Goal: Task Accomplishment & Management: Use online tool/utility

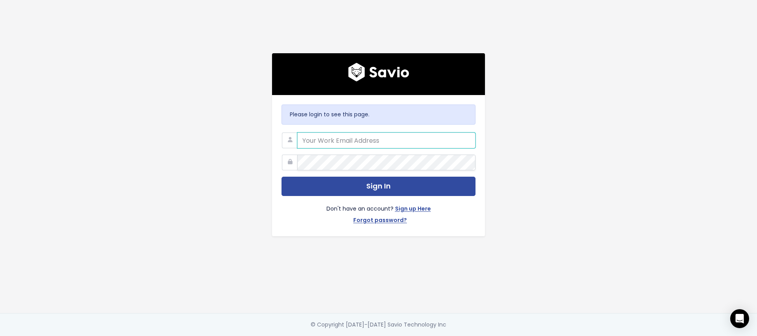
type input "olivia@ohmd.com"
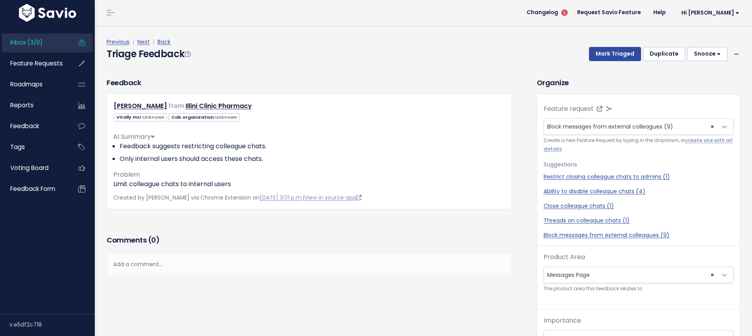
click at [41, 31] on div "Inbox (3/0) Feature Requests Roadmaps Reports" at bounding box center [47, 115] width 95 height 183
click at [35, 41] on span "Inbox (3/0)" at bounding box center [26, 42] width 32 height 8
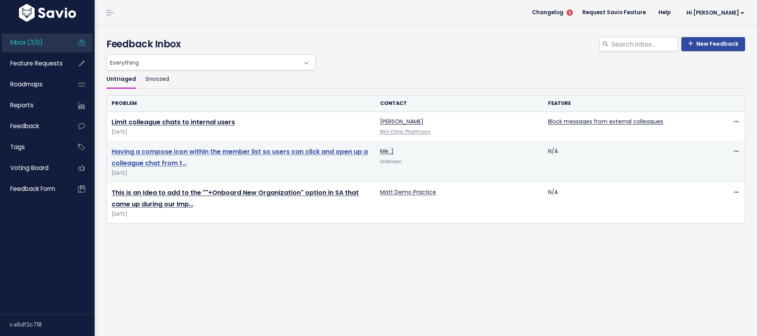
click at [258, 151] on link "Having a compose icon within the member list so users can click and open up a c…" at bounding box center [240, 157] width 256 height 21
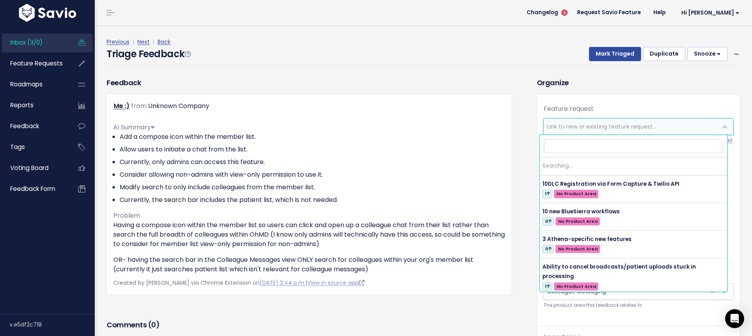
click at [584, 130] on span "Link to new or existing feature request..." at bounding box center [601, 127] width 109 height 8
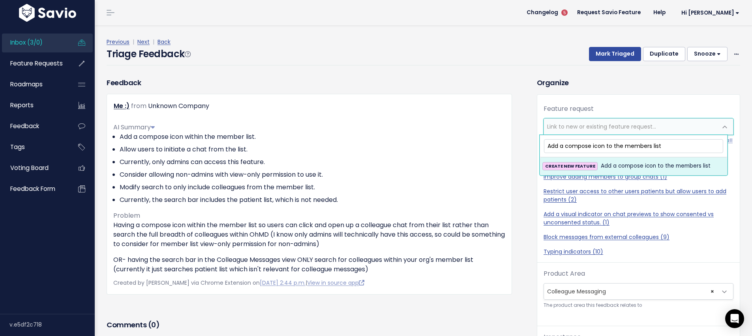
type input "Add a compose icon to the members list"
click at [609, 166] on span "Add a compose icon to the members list" at bounding box center [655, 165] width 110 height 9
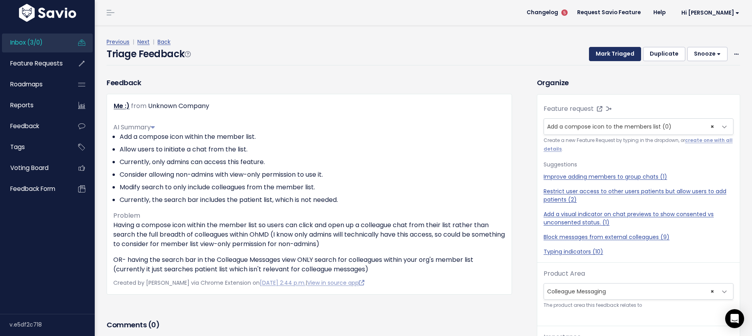
click at [602, 57] on button "Mark Triaged" at bounding box center [615, 54] width 52 height 14
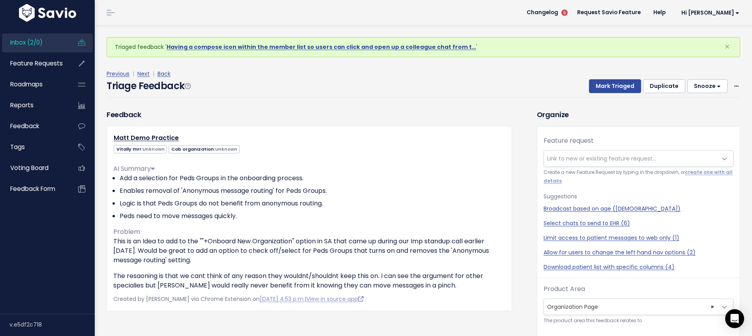
click at [39, 36] on link "Inbox (2/0)" at bounding box center [34, 43] width 64 height 18
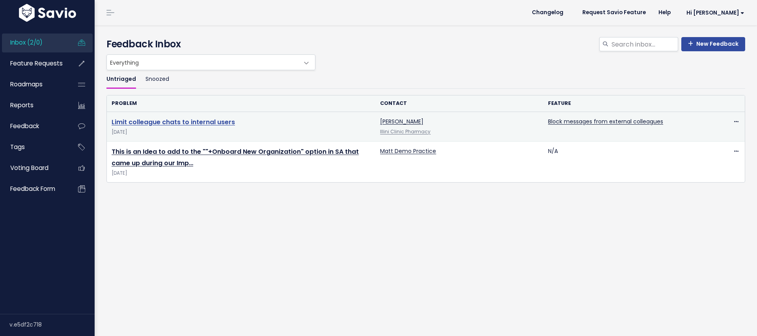
click at [163, 119] on link "Limit colleague chats to internal users" at bounding box center [173, 122] width 123 height 9
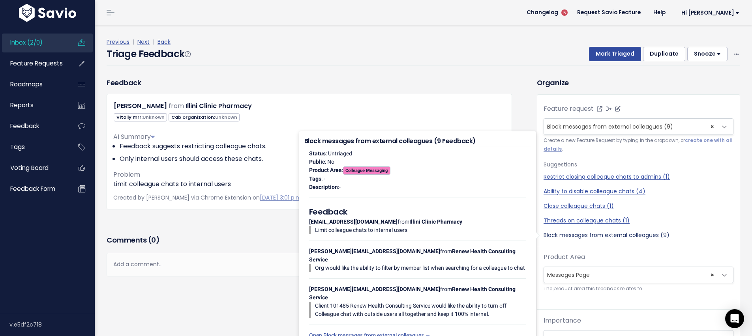
click at [589, 233] on link "Block messages from external colleagues (9)" at bounding box center [638, 235] width 190 height 8
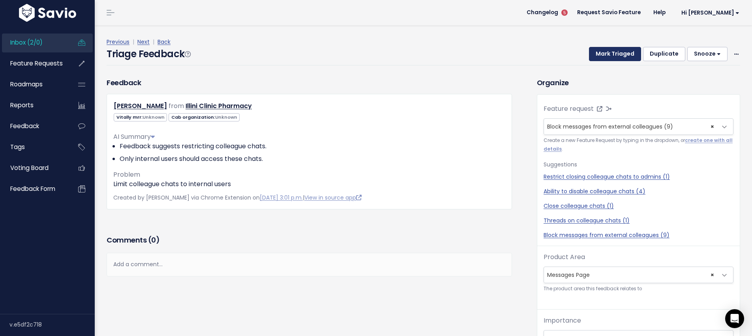
click at [605, 58] on button "Mark Triaged" at bounding box center [615, 54] width 52 height 14
